Goal: Transaction & Acquisition: Purchase product/service

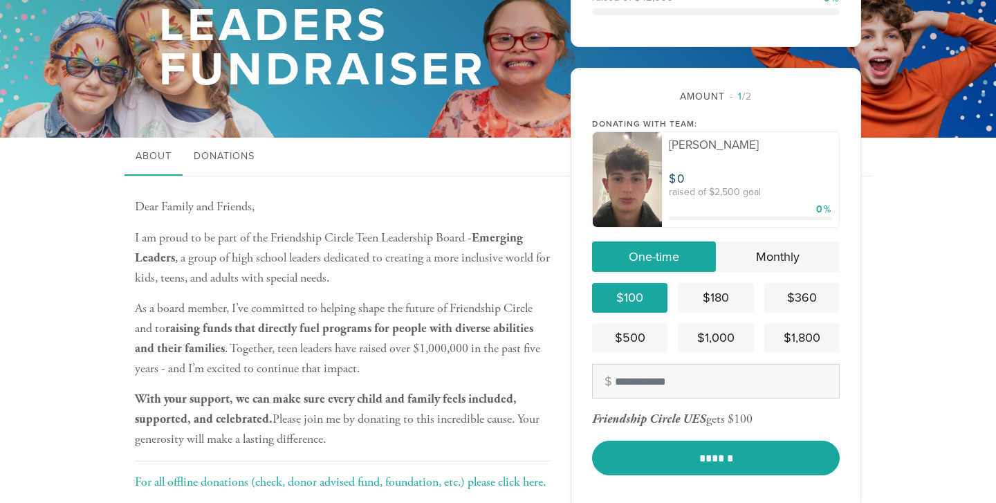
scroll to position [117, 0]
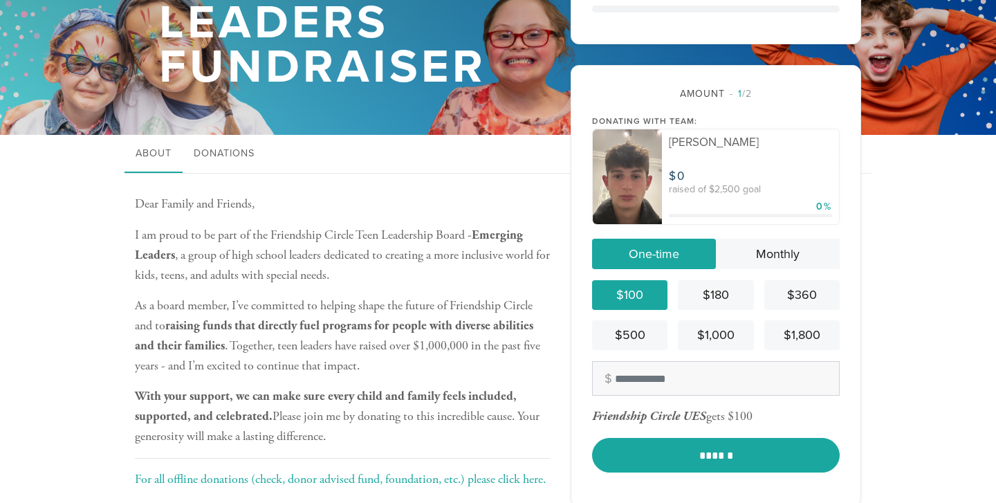
click at [624, 297] on div "$100" at bounding box center [630, 295] width 64 height 19
click at [809, 250] on link "Monthly" at bounding box center [778, 254] width 124 height 30
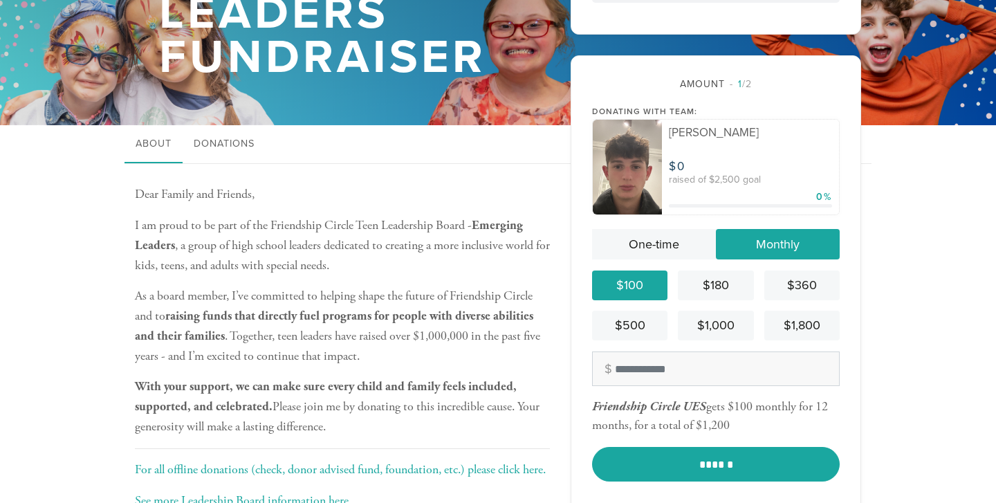
scroll to position [122, 0]
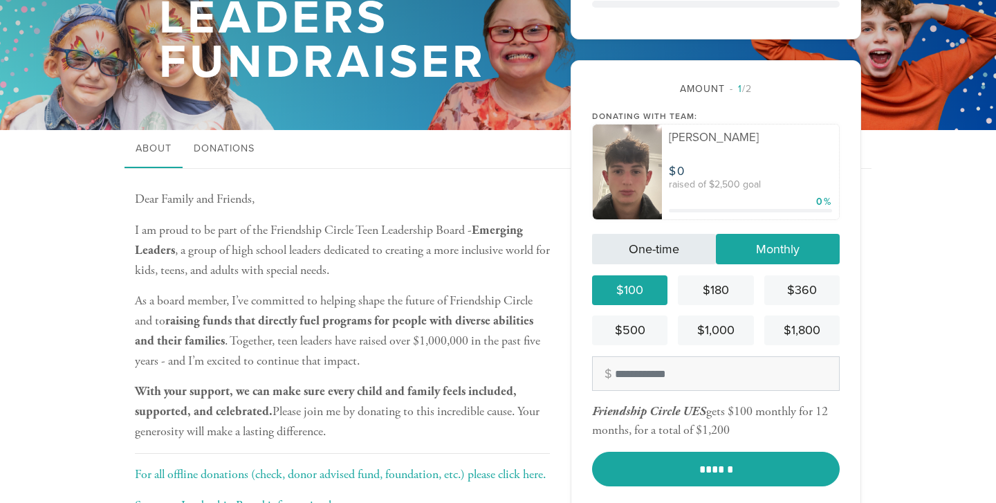
click at [647, 252] on link "One-time" at bounding box center [654, 249] width 124 height 30
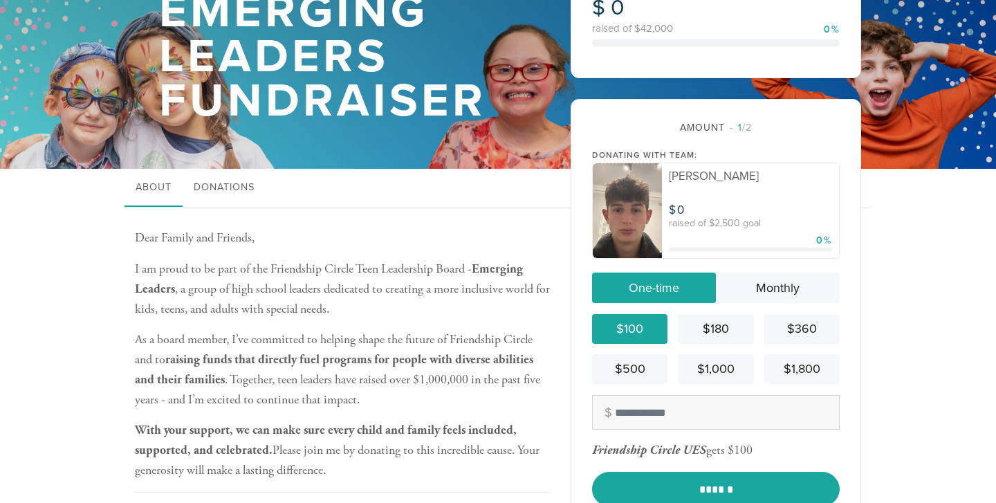
scroll to position [0, 0]
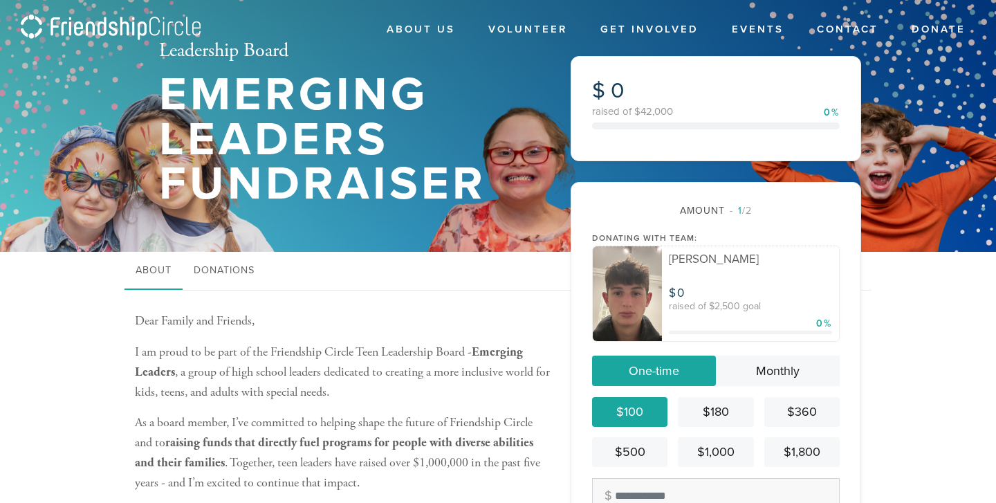
click at [11, 75] on header "About Us Who We Are Meet Our Team Teen Leadership Board Annual Report Volunteer…" at bounding box center [498, 126] width 996 height 252
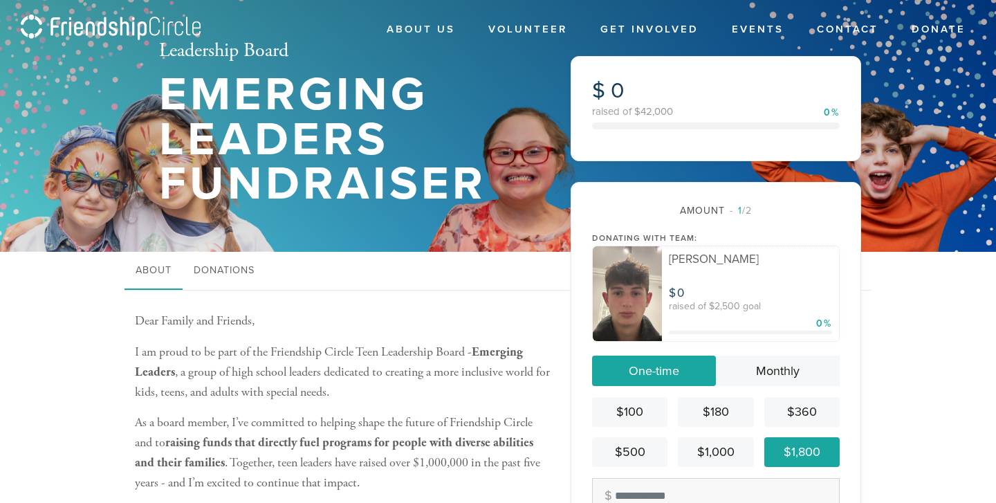
scroll to position [122, 0]
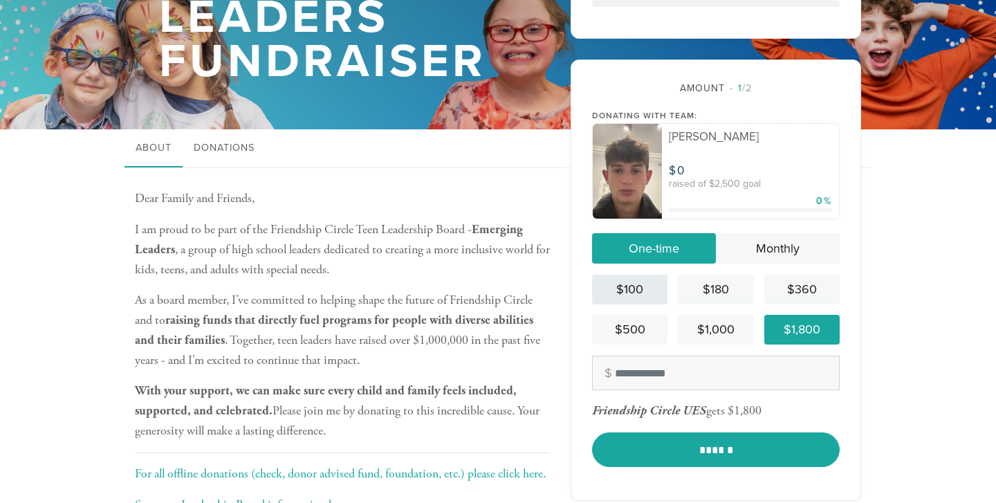
click at [607, 289] on div "$100" at bounding box center [630, 289] width 64 height 19
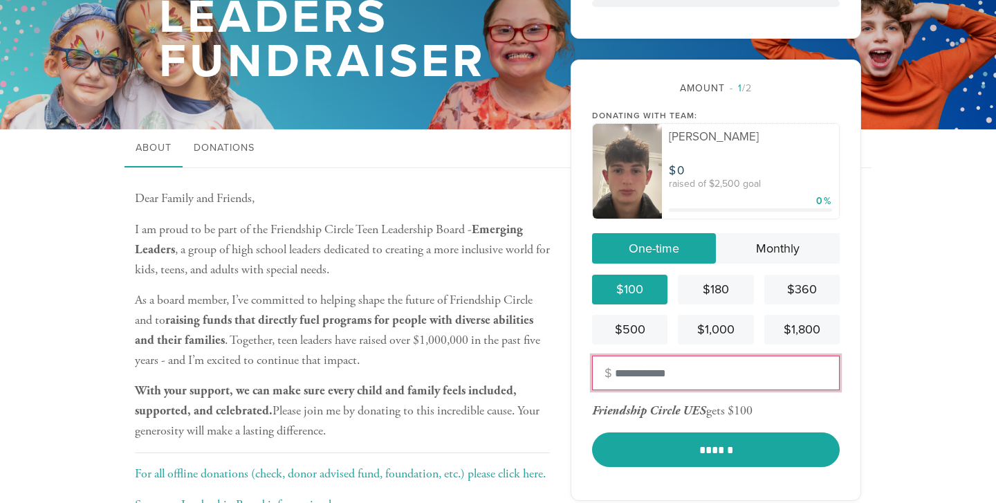
click at [687, 365] on input "text" at bounding box center [716, 373] width 248 height 35
type input "****"
click at [830, 389] on input "****" at bounding box center [716, 373] width 248 height 35
drag, startPoint x: 735, startPoint y: 383, endPoint x: 423, endPoint y: 383, distance: 312.7
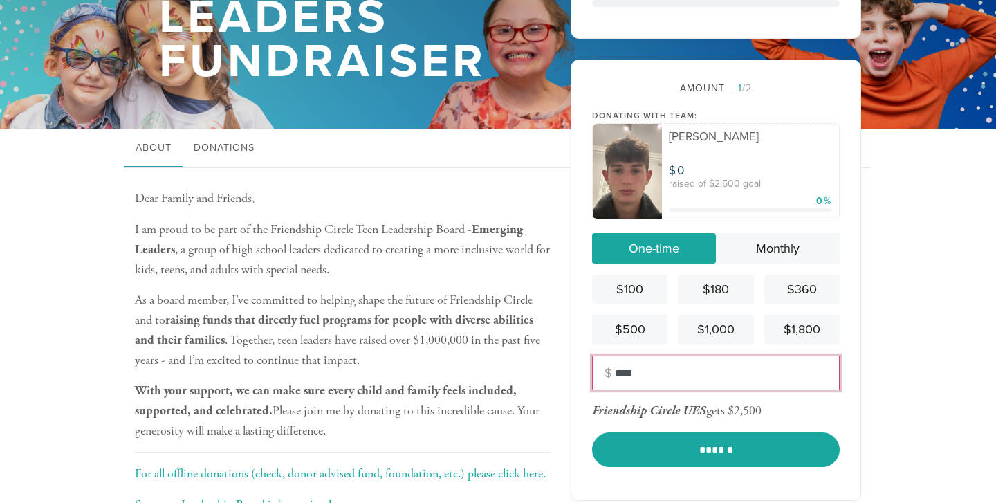
drag, startPoint x: 643, startPoint y: 358, endPoint x: 489, endPoint y: 358, distance: 153.6
drag, startPoint x: 650, startPoint y: 377, endPoint x: 520, endPoint y: 377, distance: 130.1
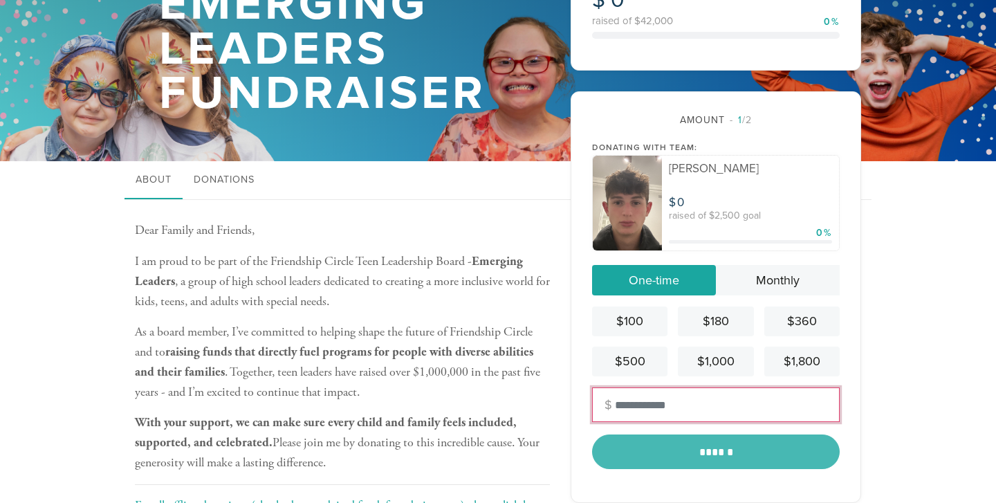
scroll to position [0, 0]
